Goal: Task Accomplishment & Management: Manage account settings

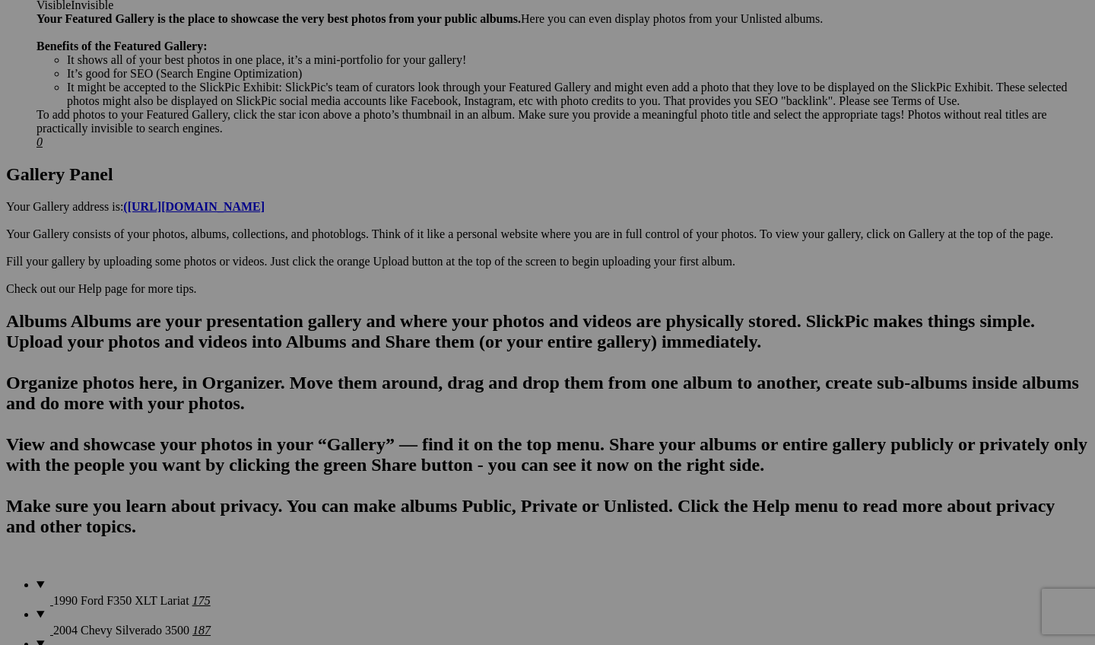
scroll to position [572, 0]
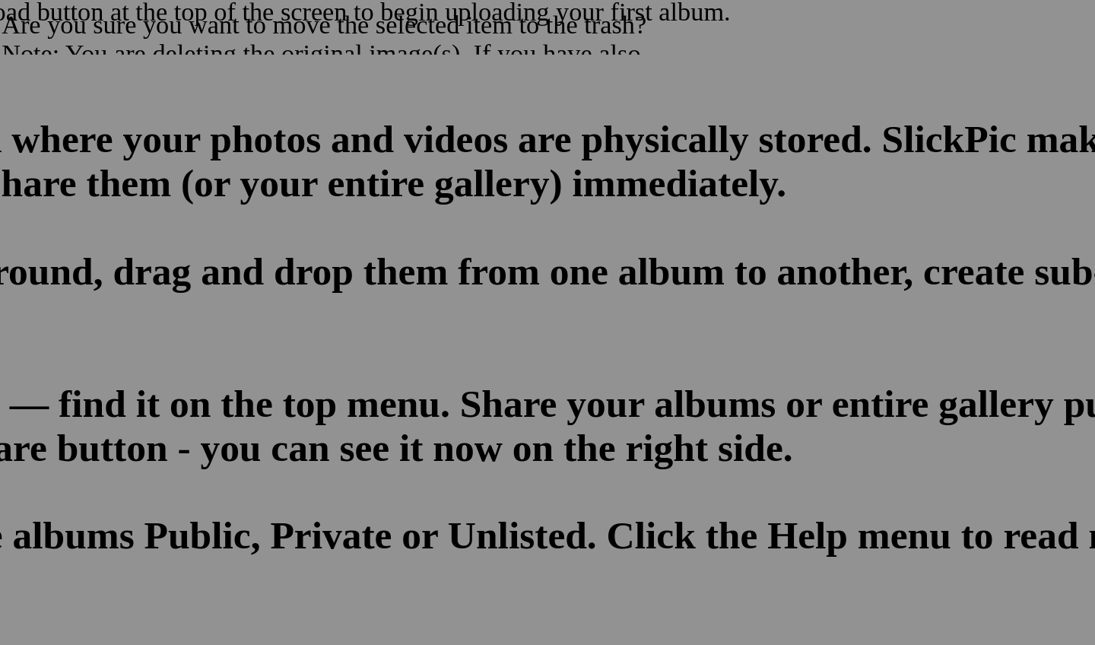
click at [429, 416] on span "Yes" at bounding box center [437, 422] width 17 height 13
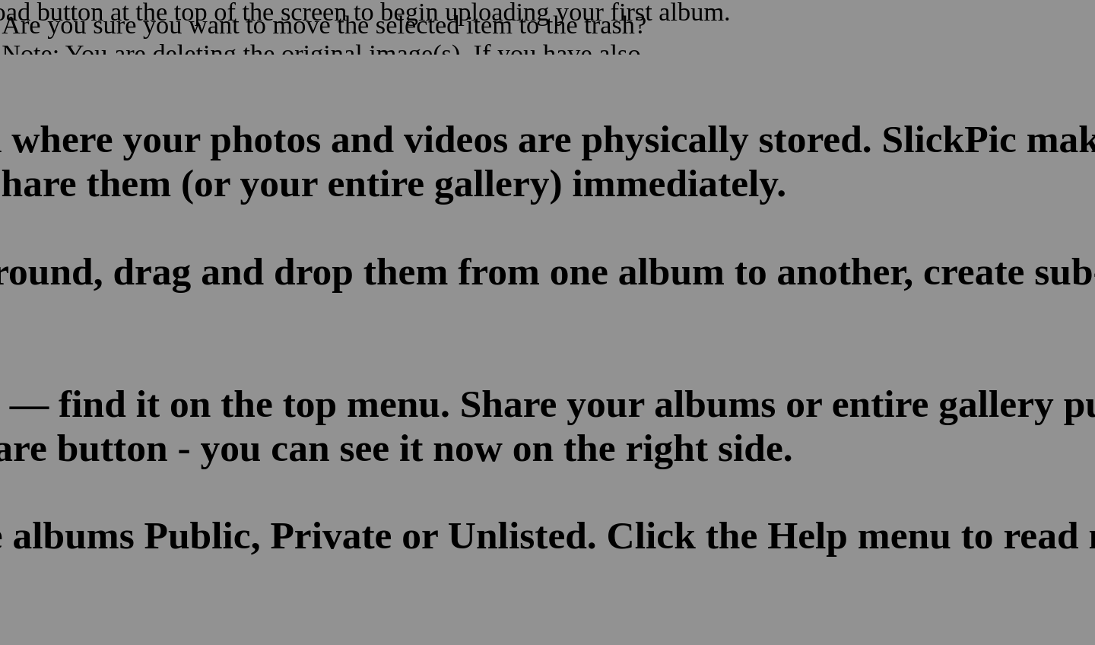
click at [429, 416] on link "Yes" at bounding box center [437, 422] width 17 height 13
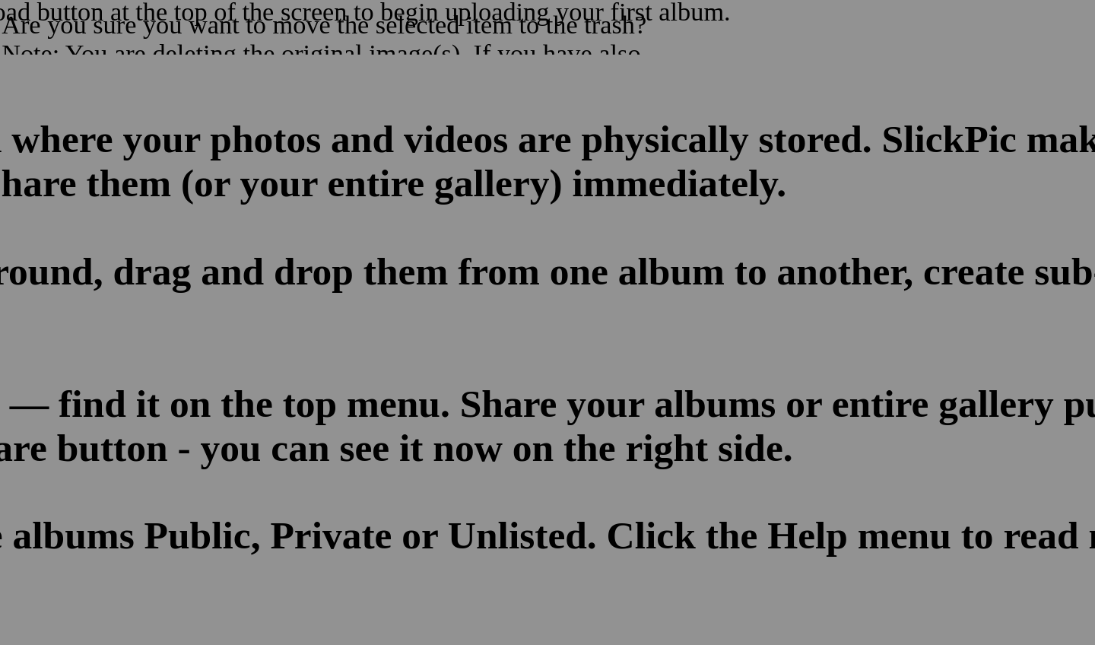
click at [429, 416] on span "Yes" at bounding box center [437, 422] width 17 height 13
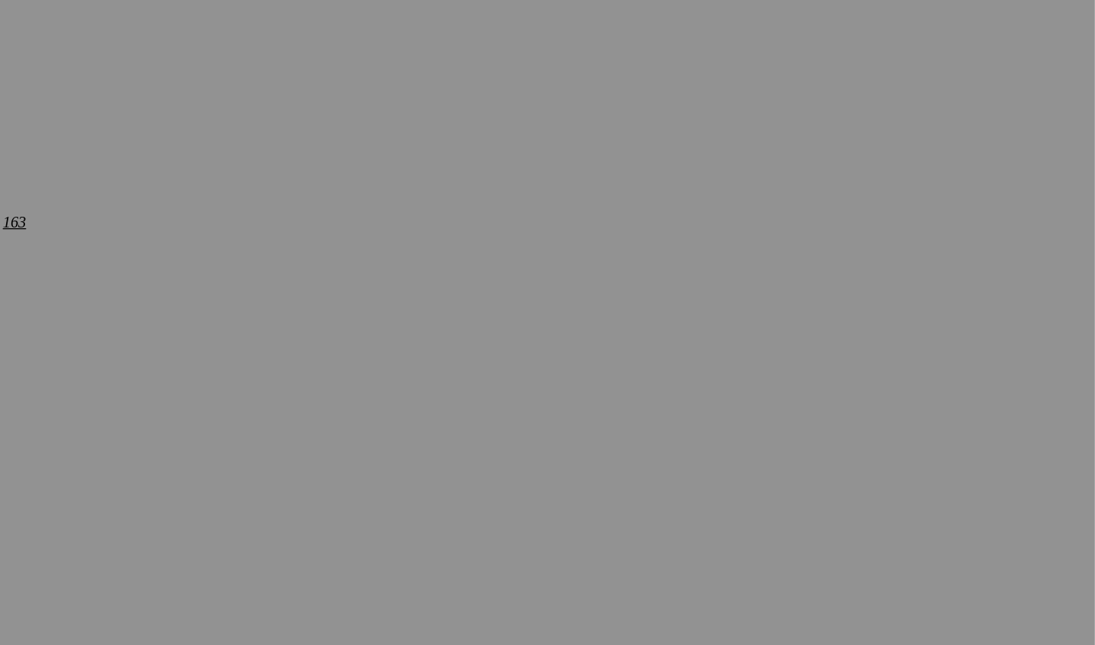
scroll to position [1187, 0]
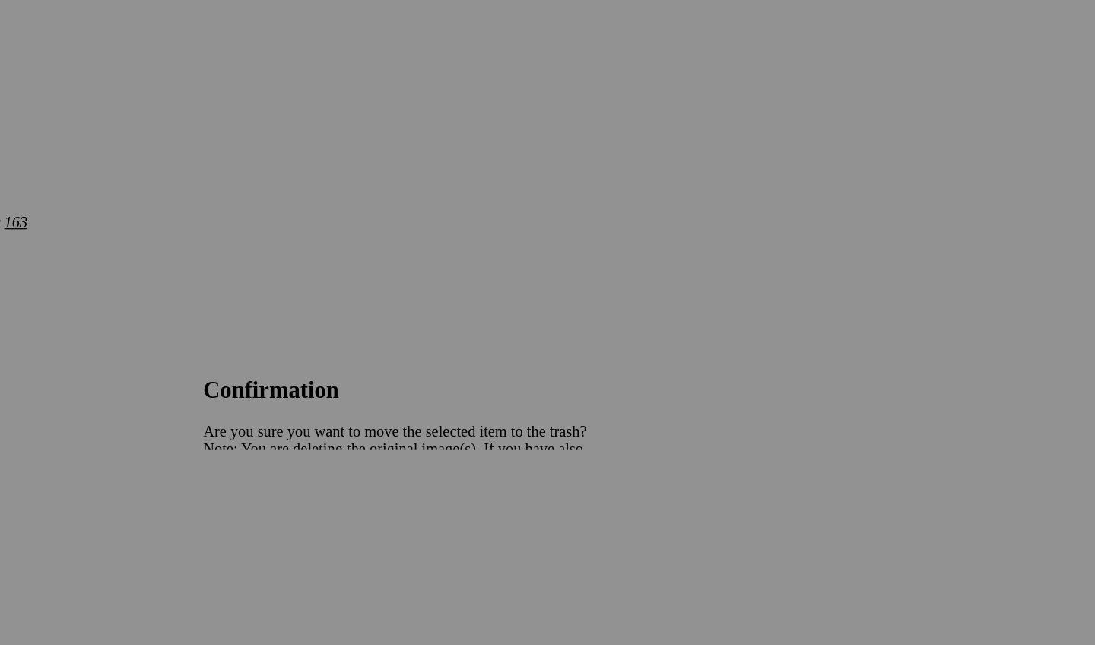
click at [449, 416] on div "Cancel Yes" at bounding box center [547, 423] width 304 height 14
click at [446, 416] on span "Yes" at bounding box center [437, 422] width 17 height 13
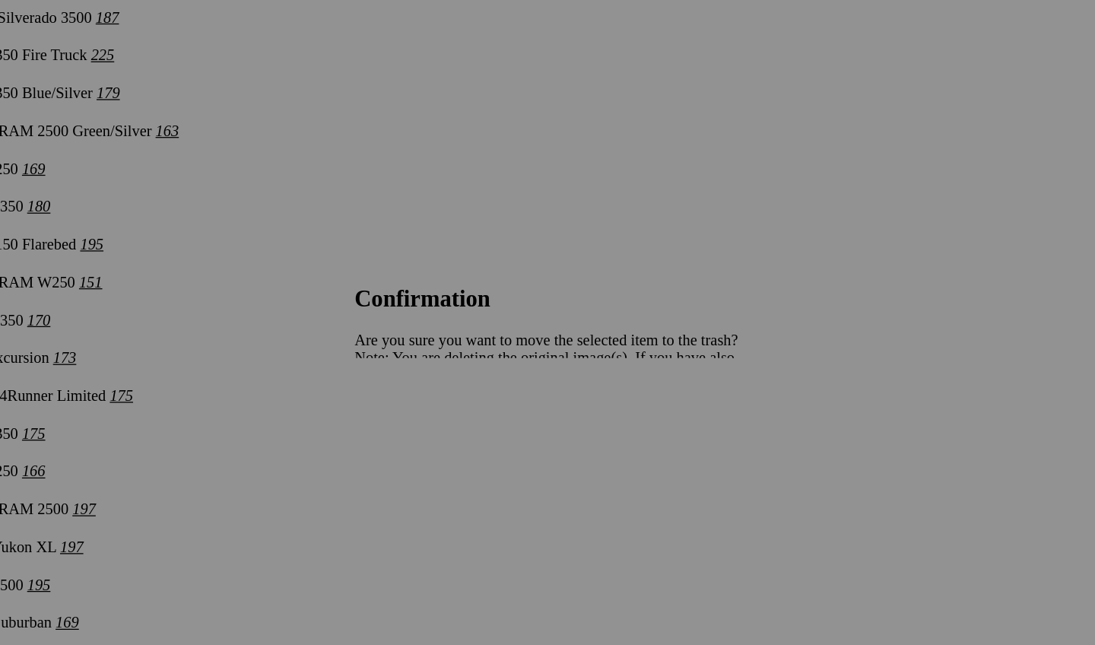
click at [446, 416] on span "Yes" at bounding box center [437, 422] width 17 height 13
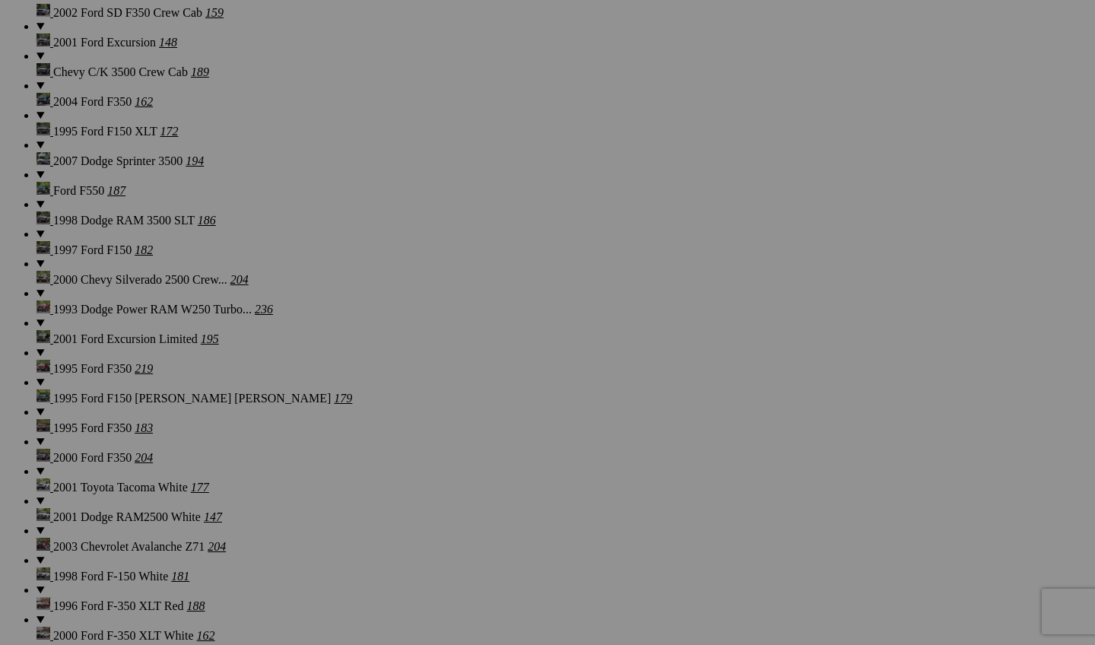
scroll to position [1855, 0]
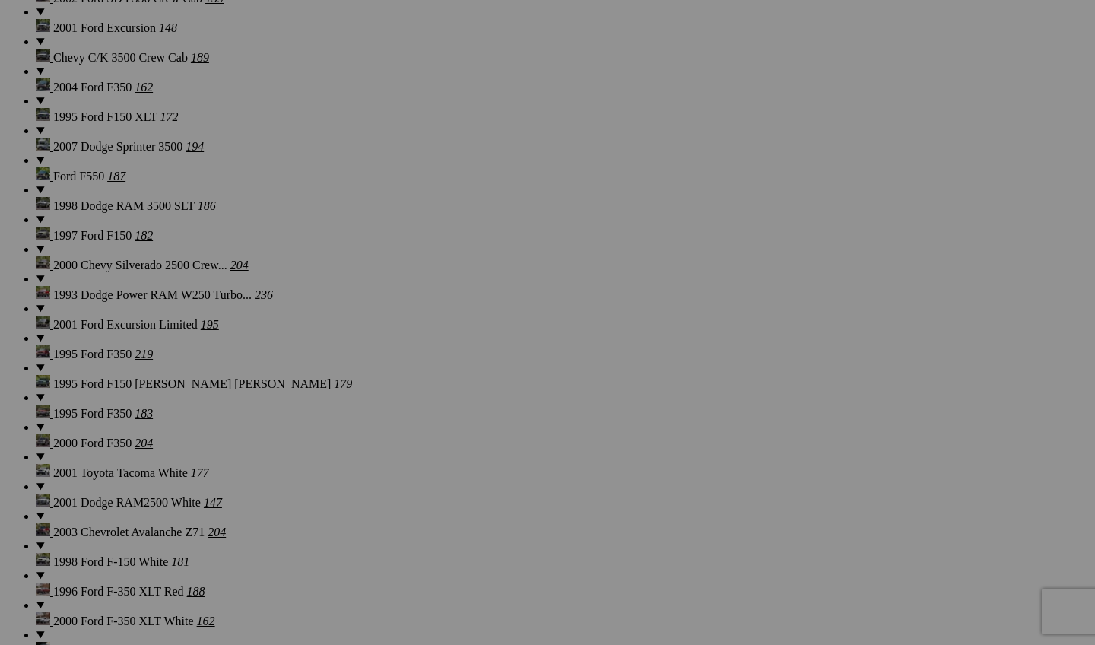
click at [446, 416] on link "Yes" at bounding box center [437, 422] width 17 height 13
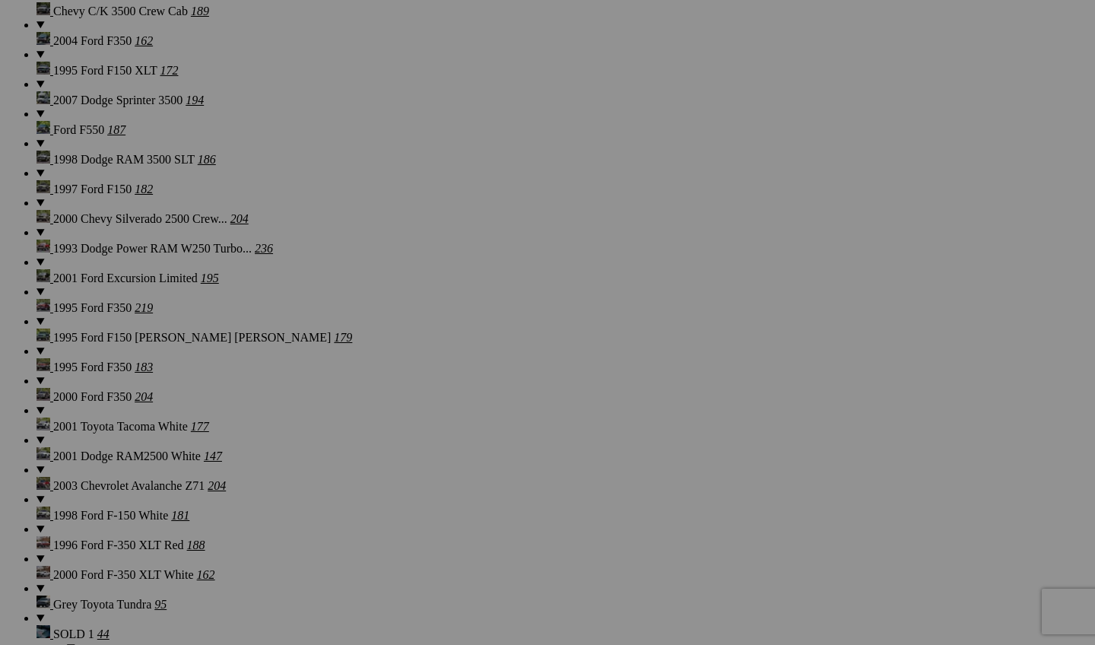
scroll to position [1907, 0]
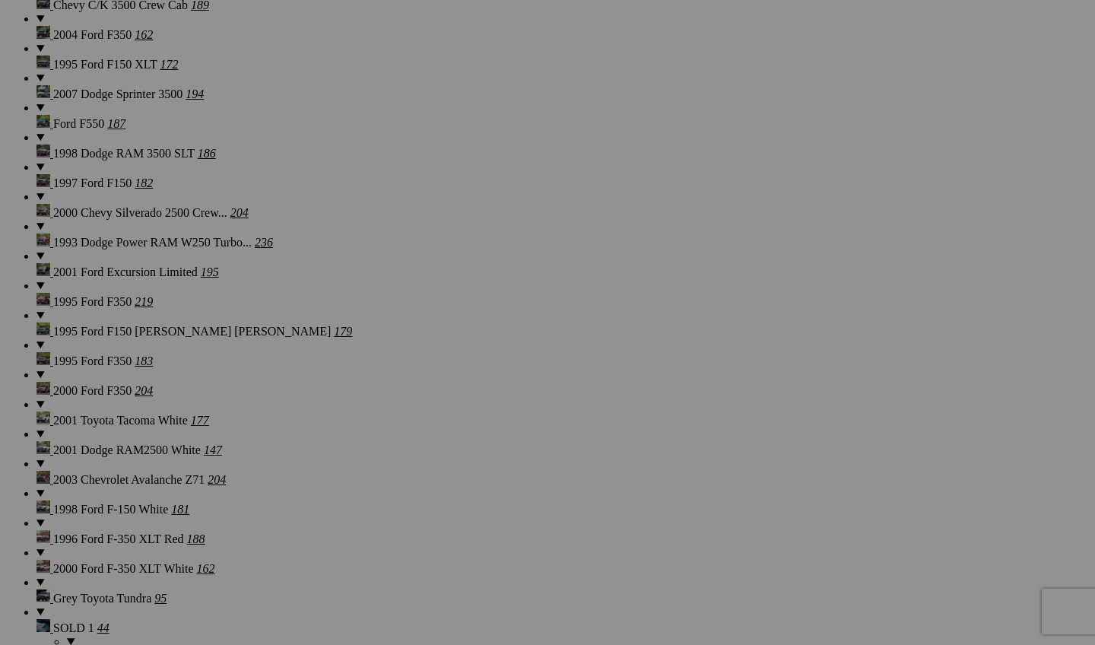
click at [446, 429] on link "Yes" at bounding box center [437, 422] width 17 height 13
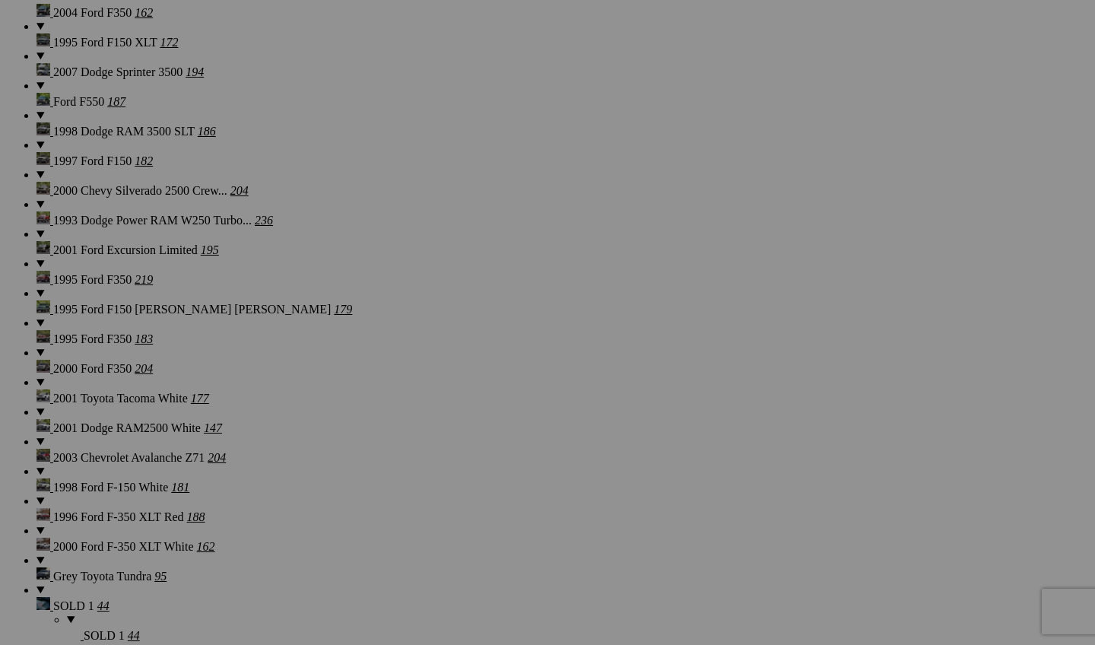
scroll to position [1935, 0]
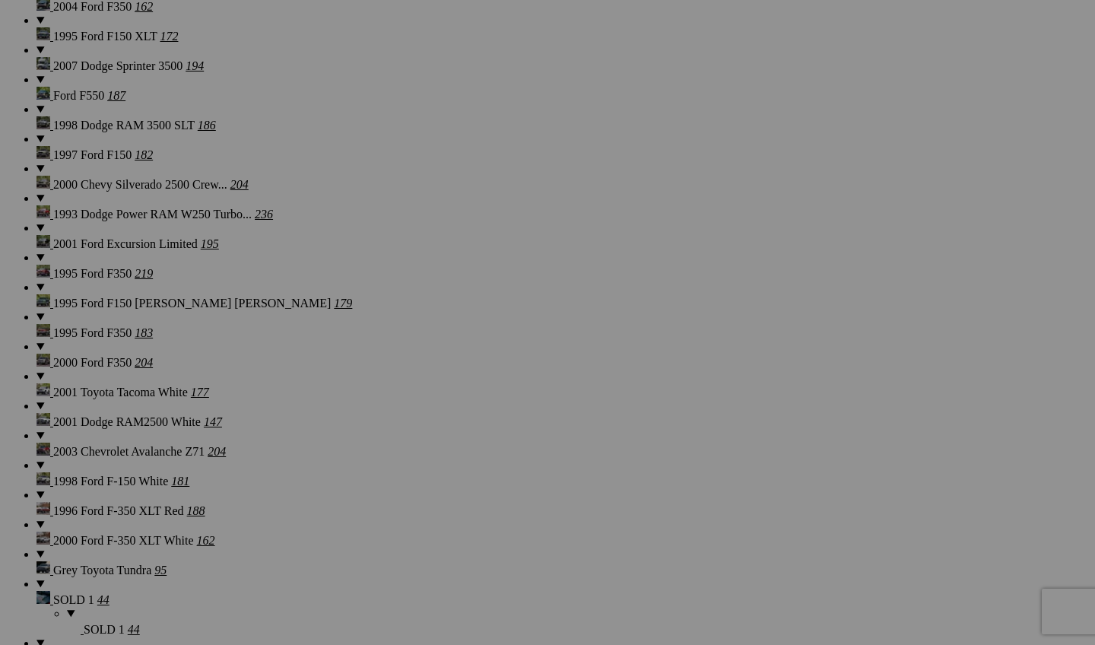
click at [446, 421] on link "Yes" at bounding box center [437, 422] width 17 height 13
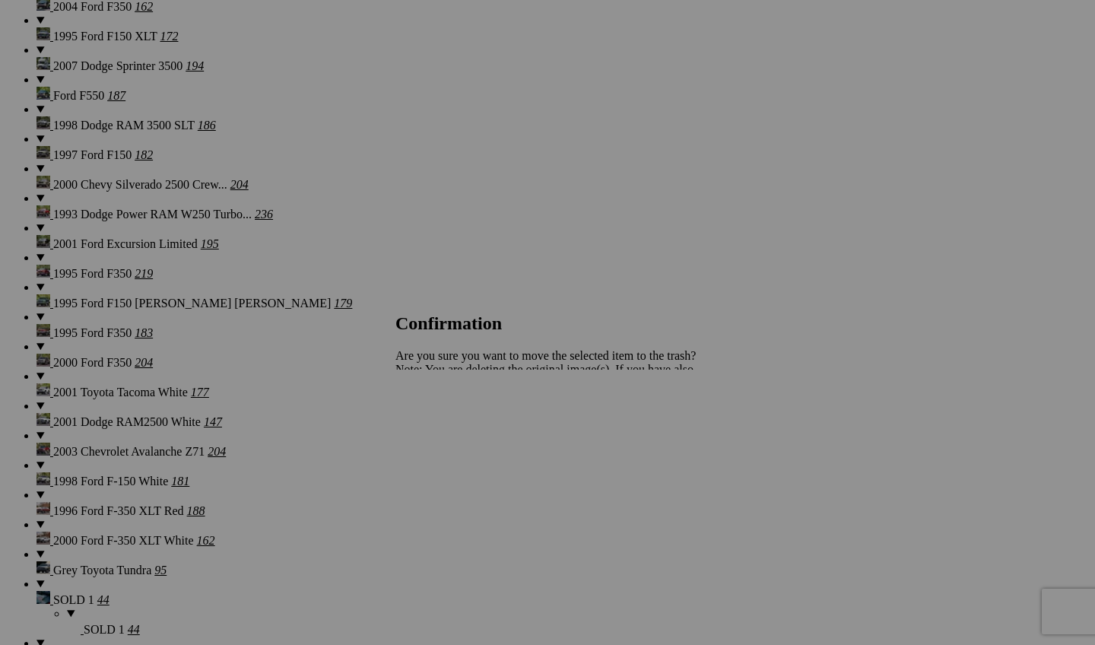
click at [683, 416] on div "Cancel Yes" at bounding box center [547, 423] width 304 height 14
click at [446, 426] on span "Yes" at bounding box center [437, 422] width 17 height 13
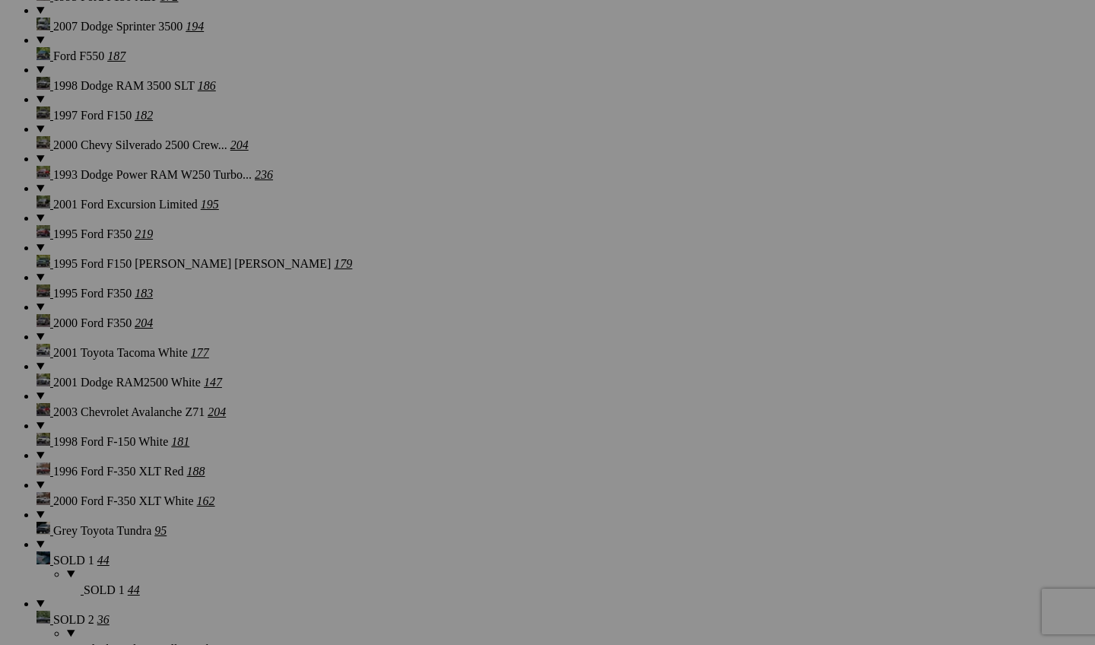
scroll to position [1980, 0]
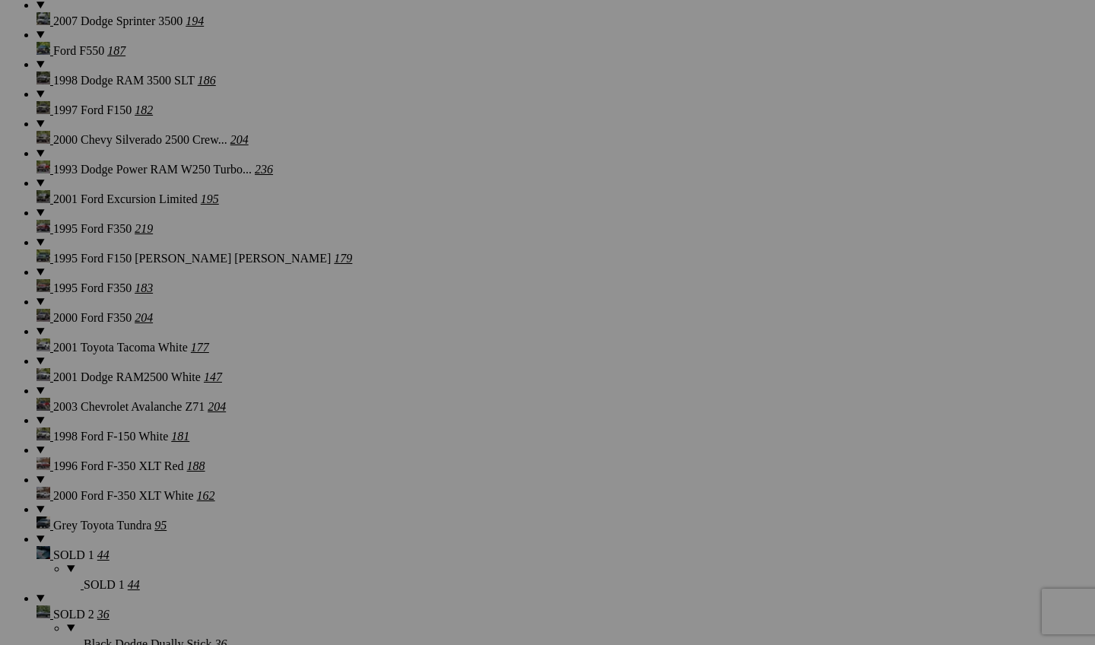
click at [446, 423] on span "Yes" at bounding box center [437, 422] width 17 height 13
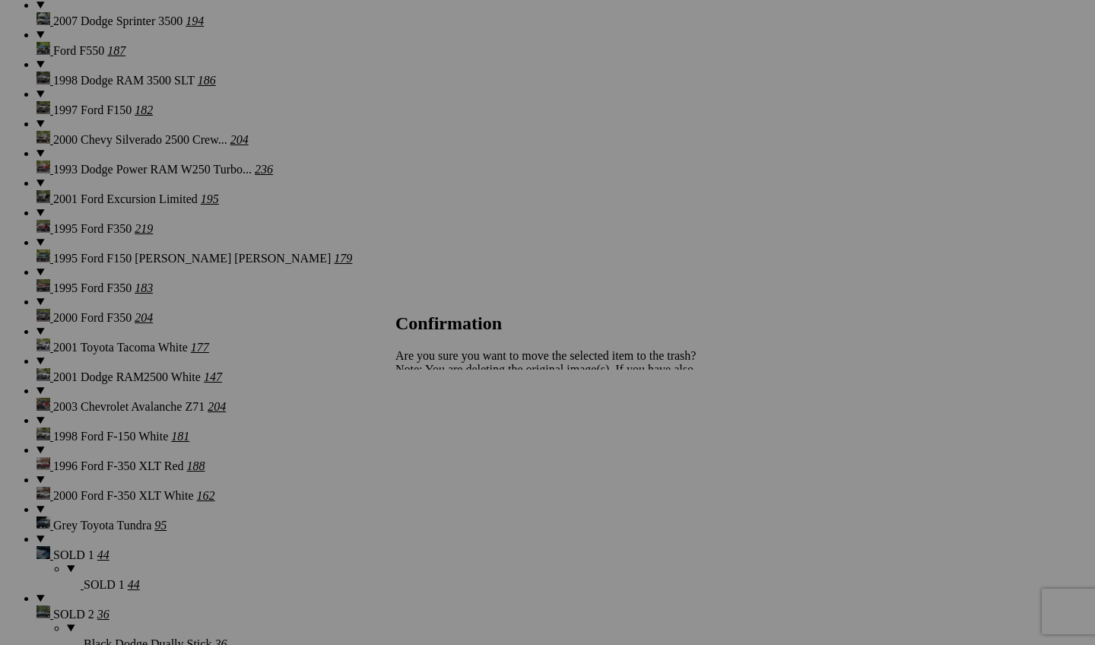
click at [446, 424] on link "Yes" at bounding box center [437, 422] width 17 height 13
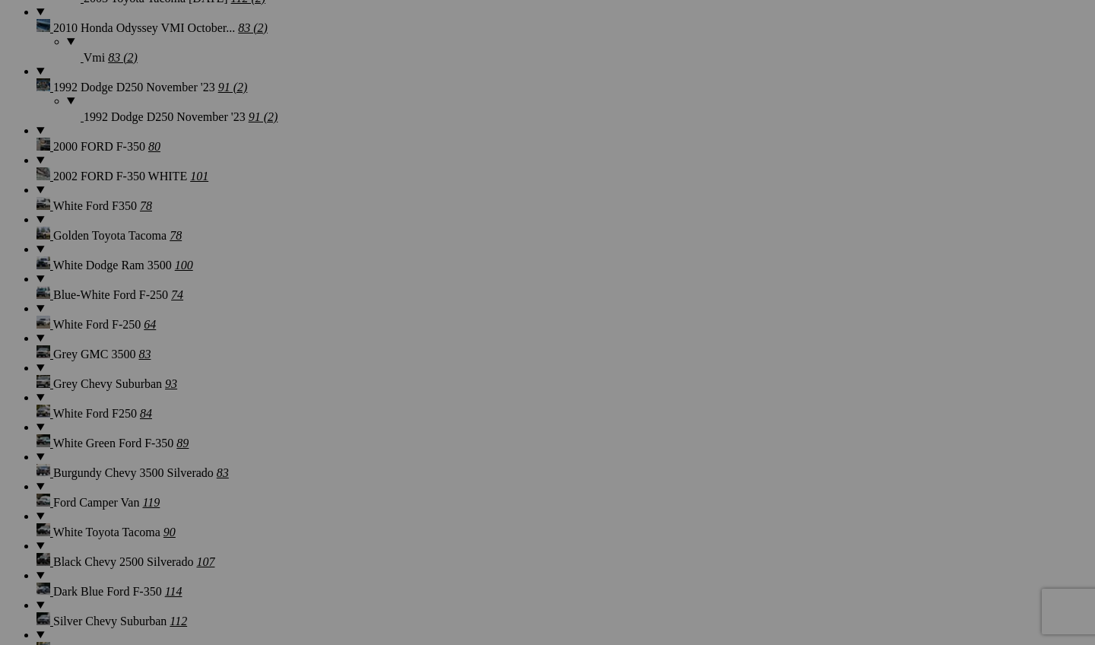
scroll to position [4359, 0]
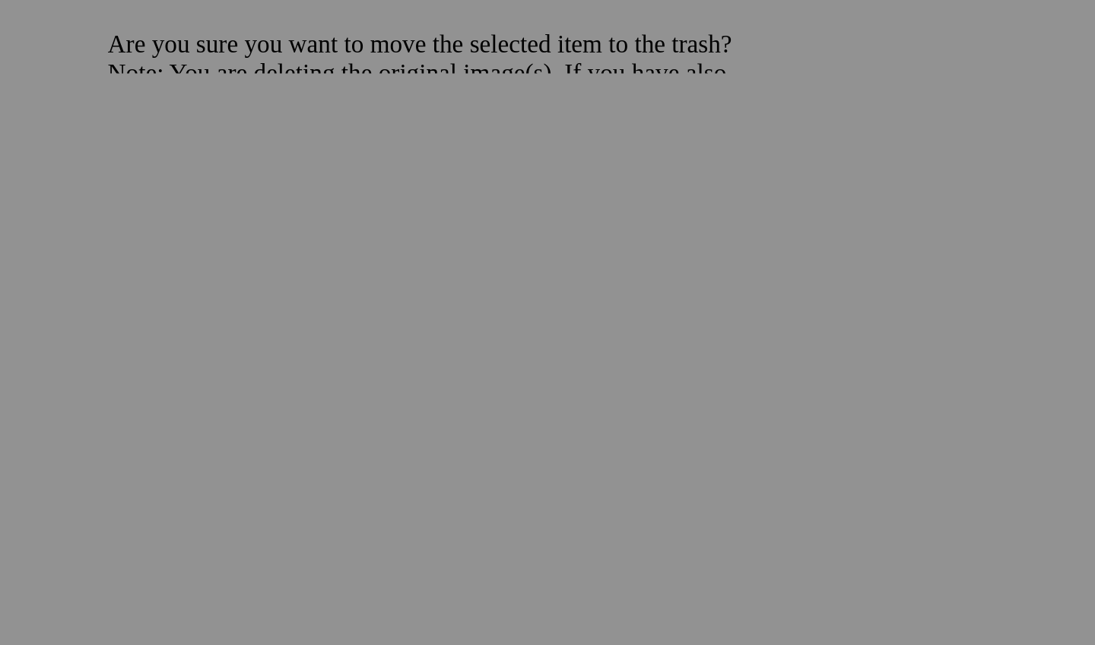
click at [429, 416] on span "Yes" at bounding box center [437, 422] width 17 height 13
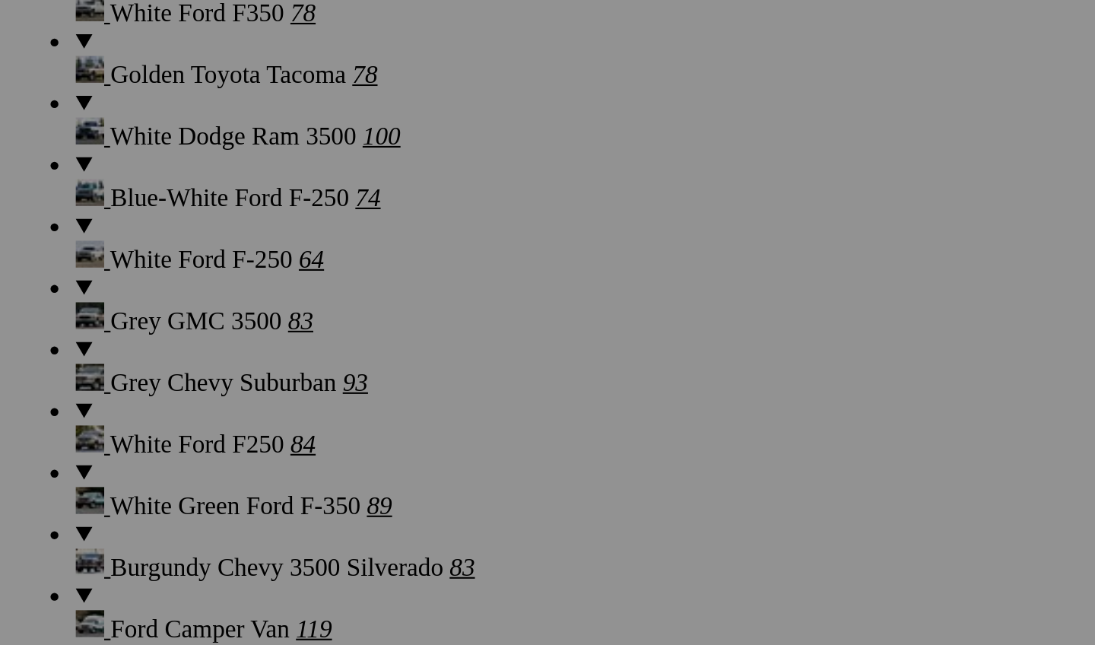
scroll to position [4359, 674]
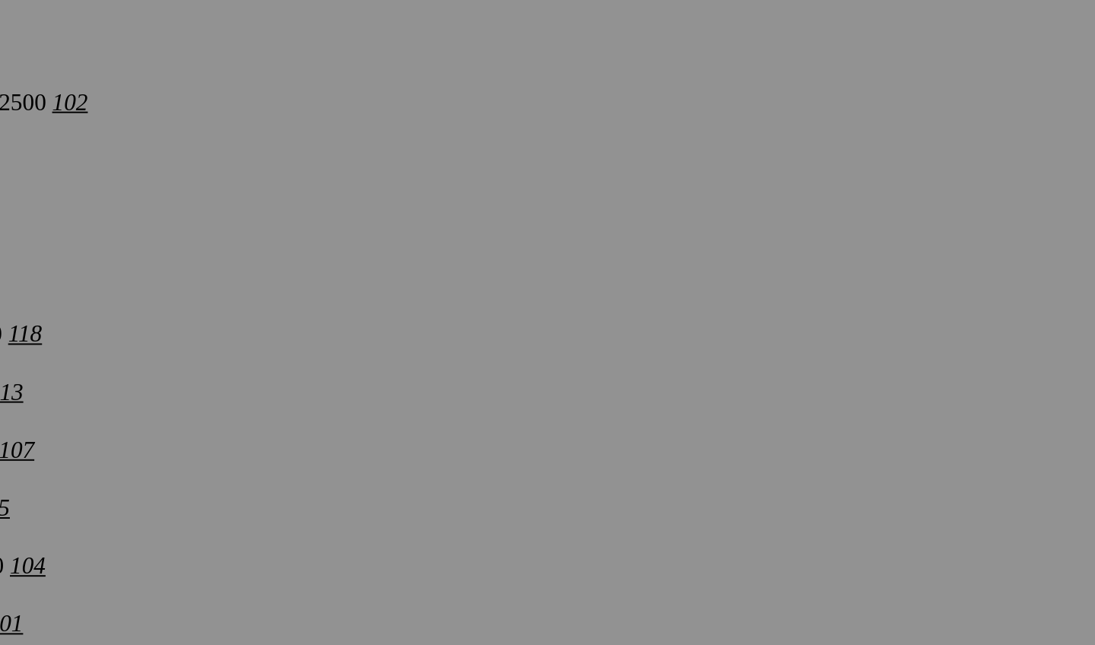
scroll to position [4991, 0]
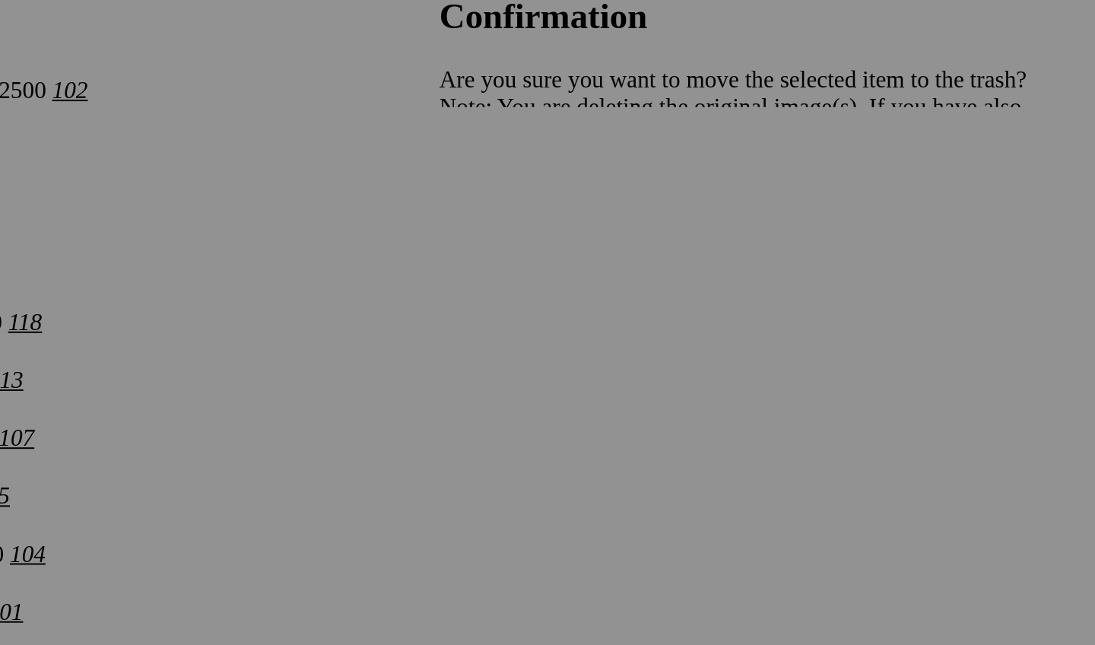
click at [446, 416] on span "Yes" at bounding box center [437, 422] width 17 height 13
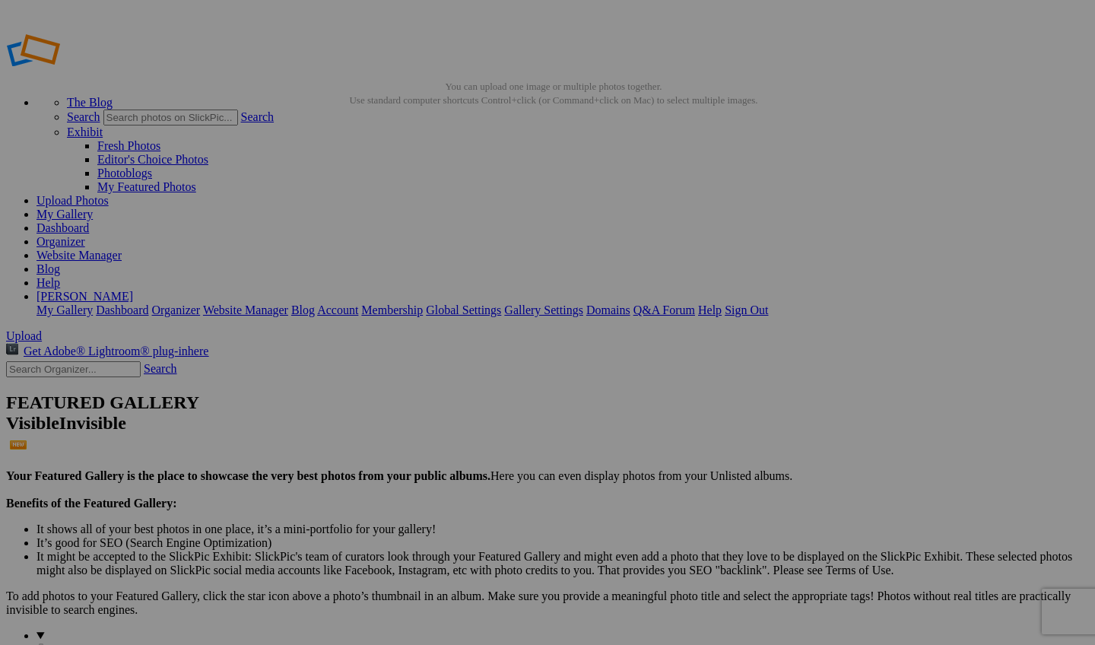
scroll to position [0, 0]
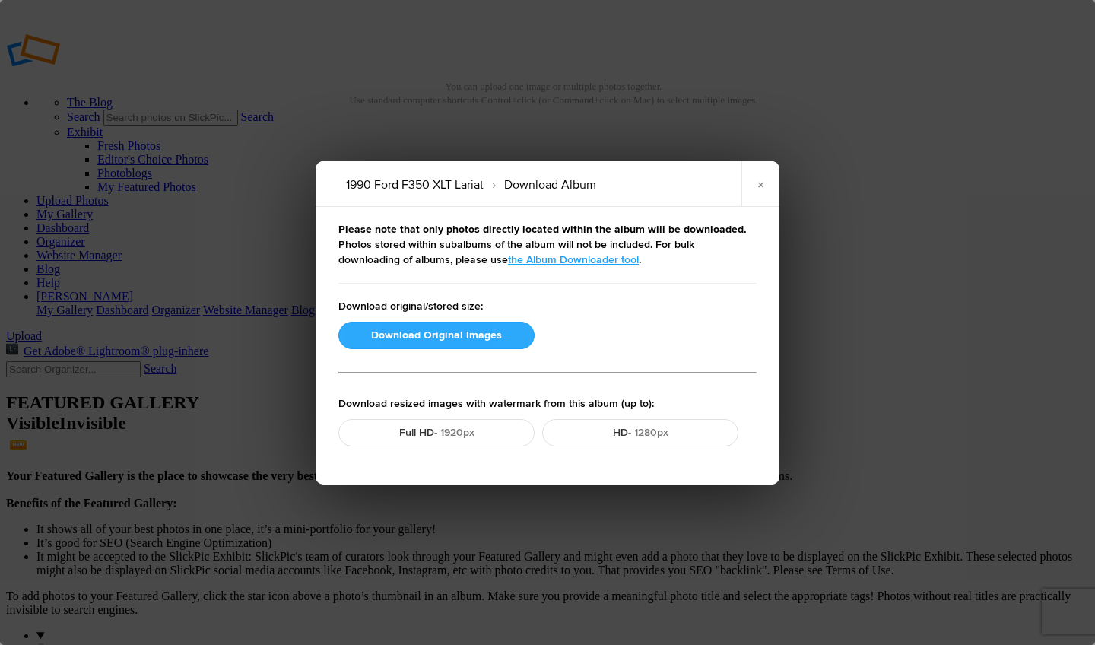
click at [480, 340] on button "Download Original Images" at bounding box center [436, 335] width 196 height 27
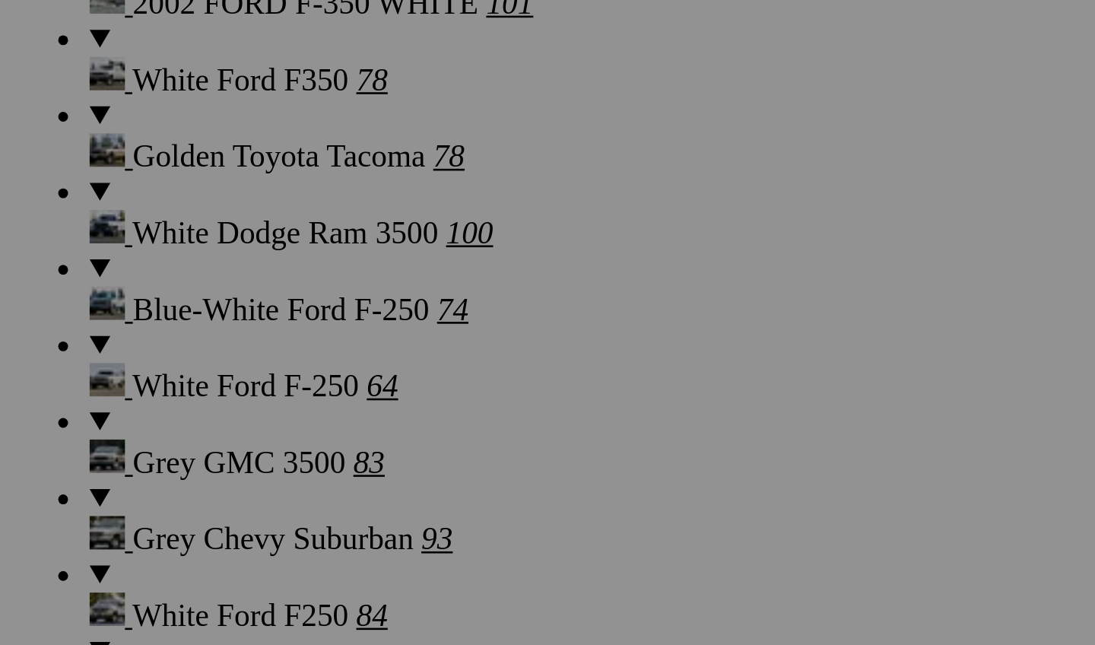
scroll to position [4257, 0]
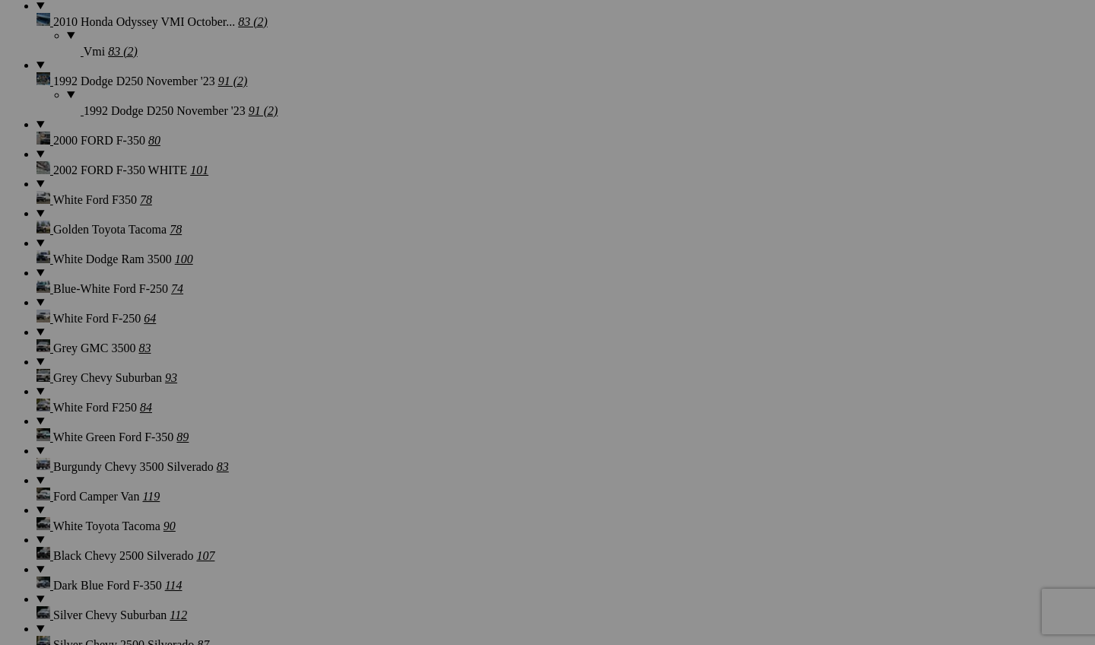
scroll to position [4477, 0]
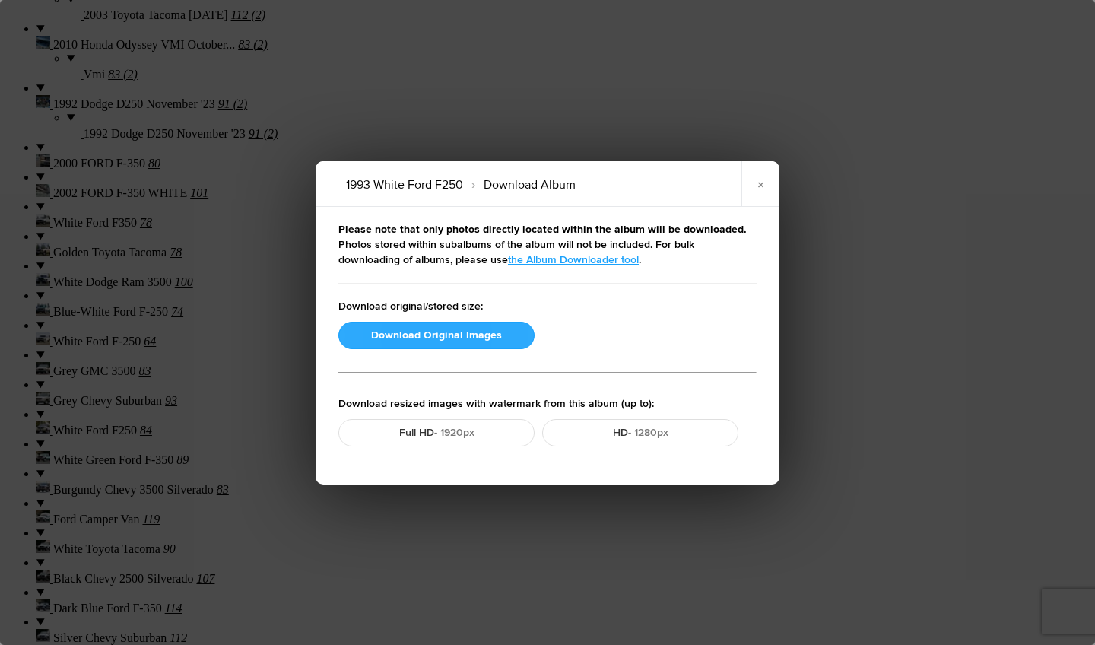
click at [480, 334] on button "Download Original Images" at bounding box center [436, 335] width 196 height 27
